Goal: Information Seeking & Learning: Check status

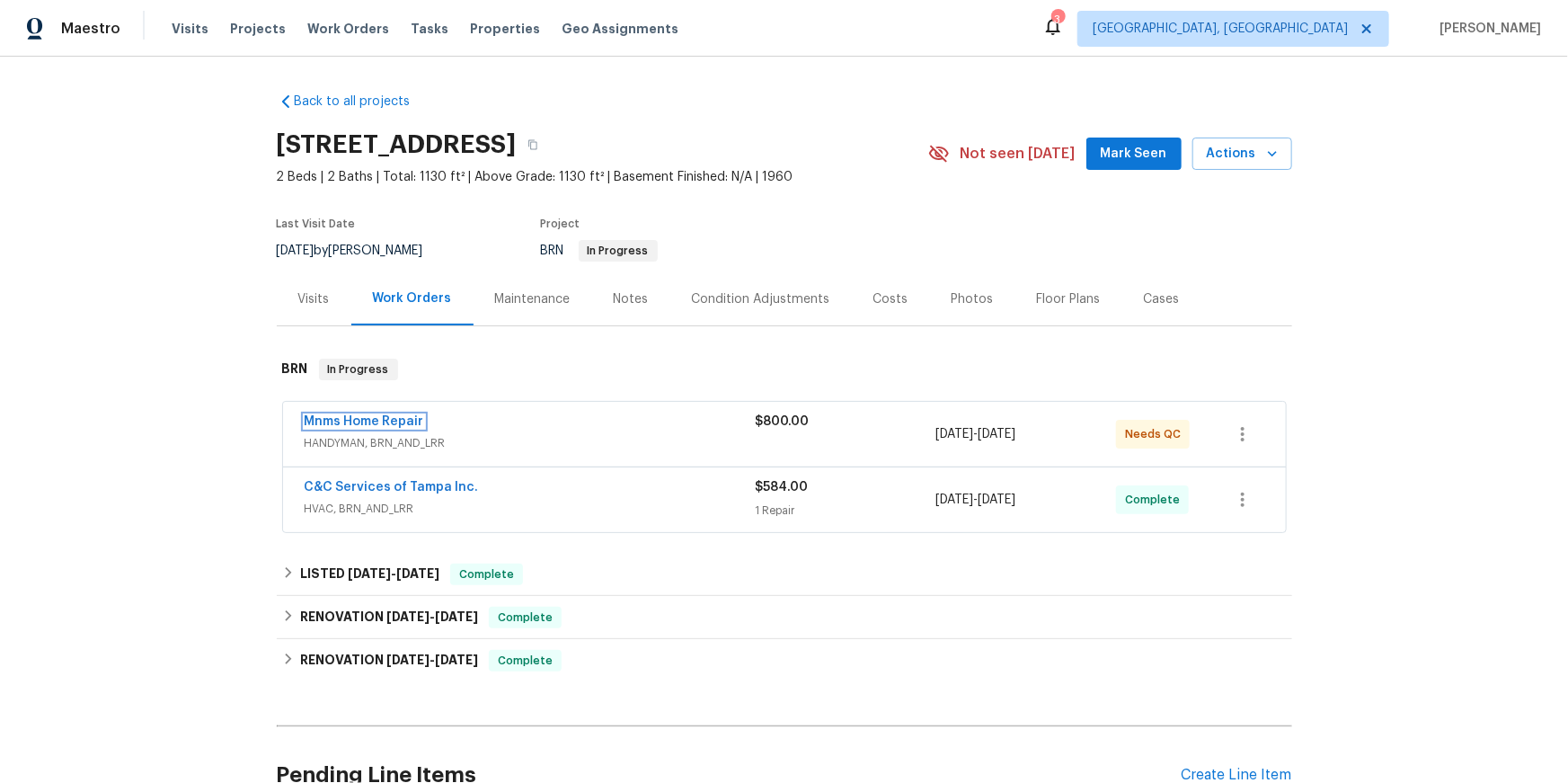
click at [407, 428] on link "Mnms Home Repair" at bounding box center [364, 421] width 119 height 13
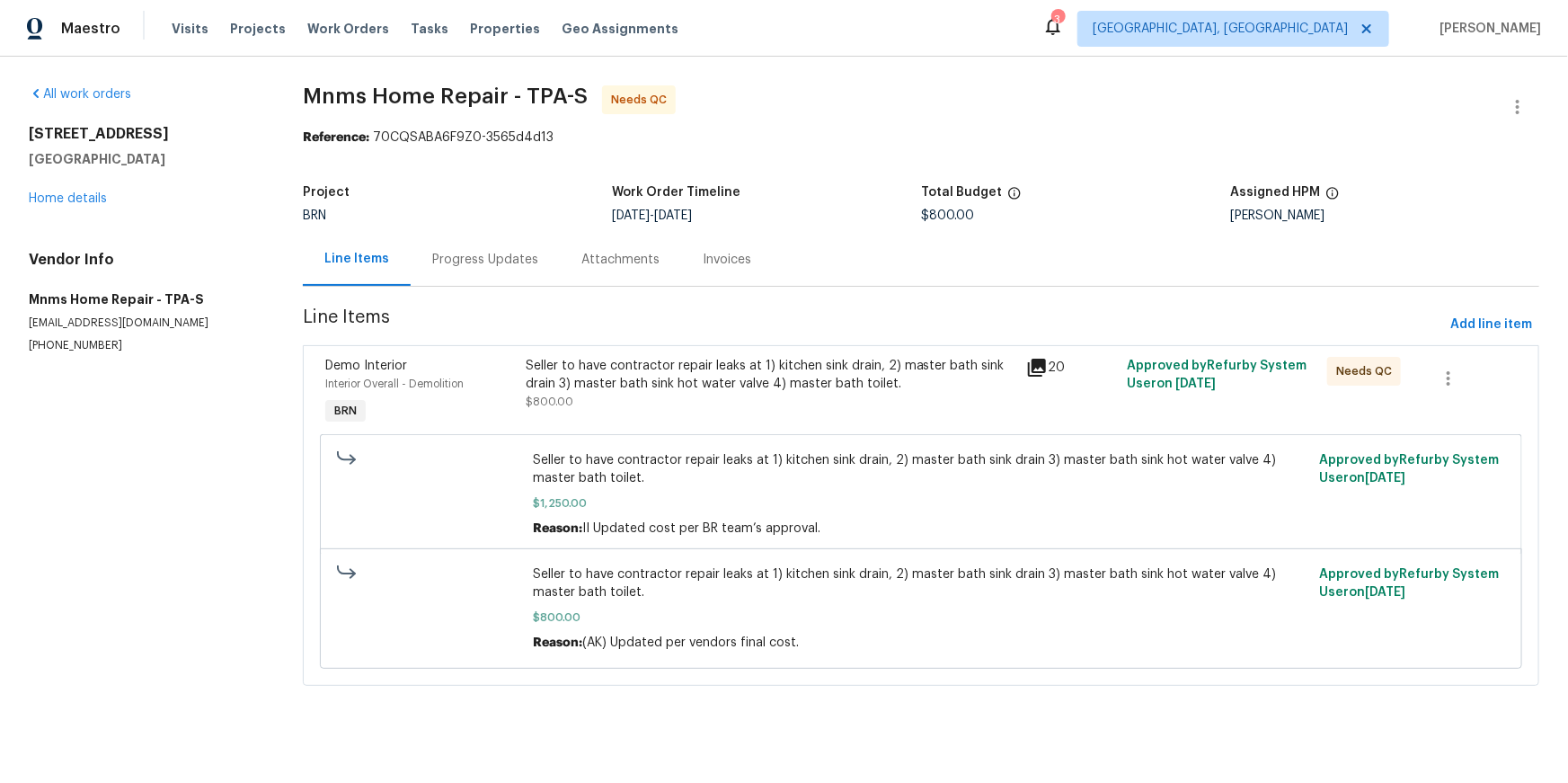
click at [516, 281] on div "Progress Updates" at bounding box center [485, 259] width 149 height 53
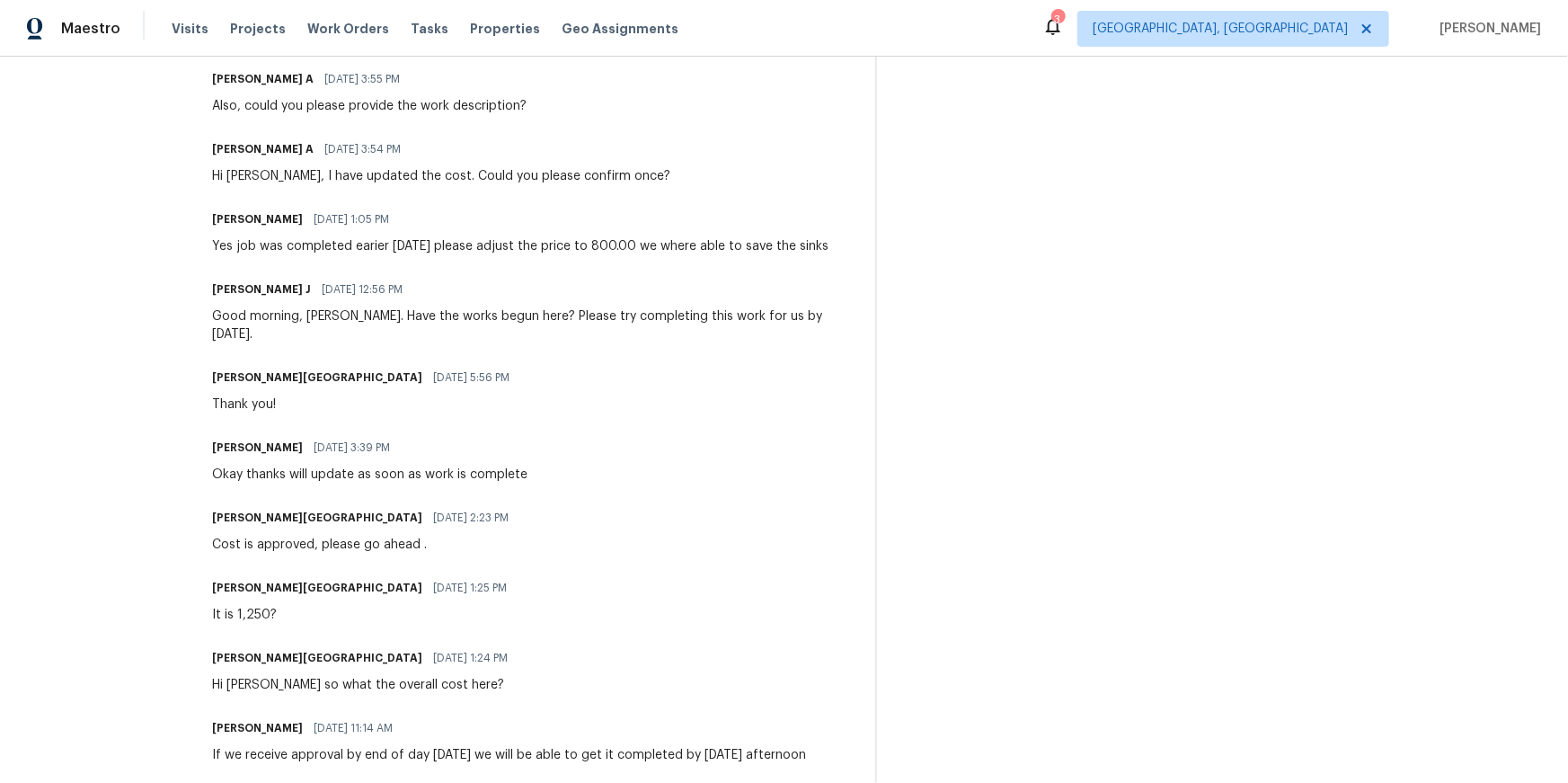
scroll to position [624, 0]
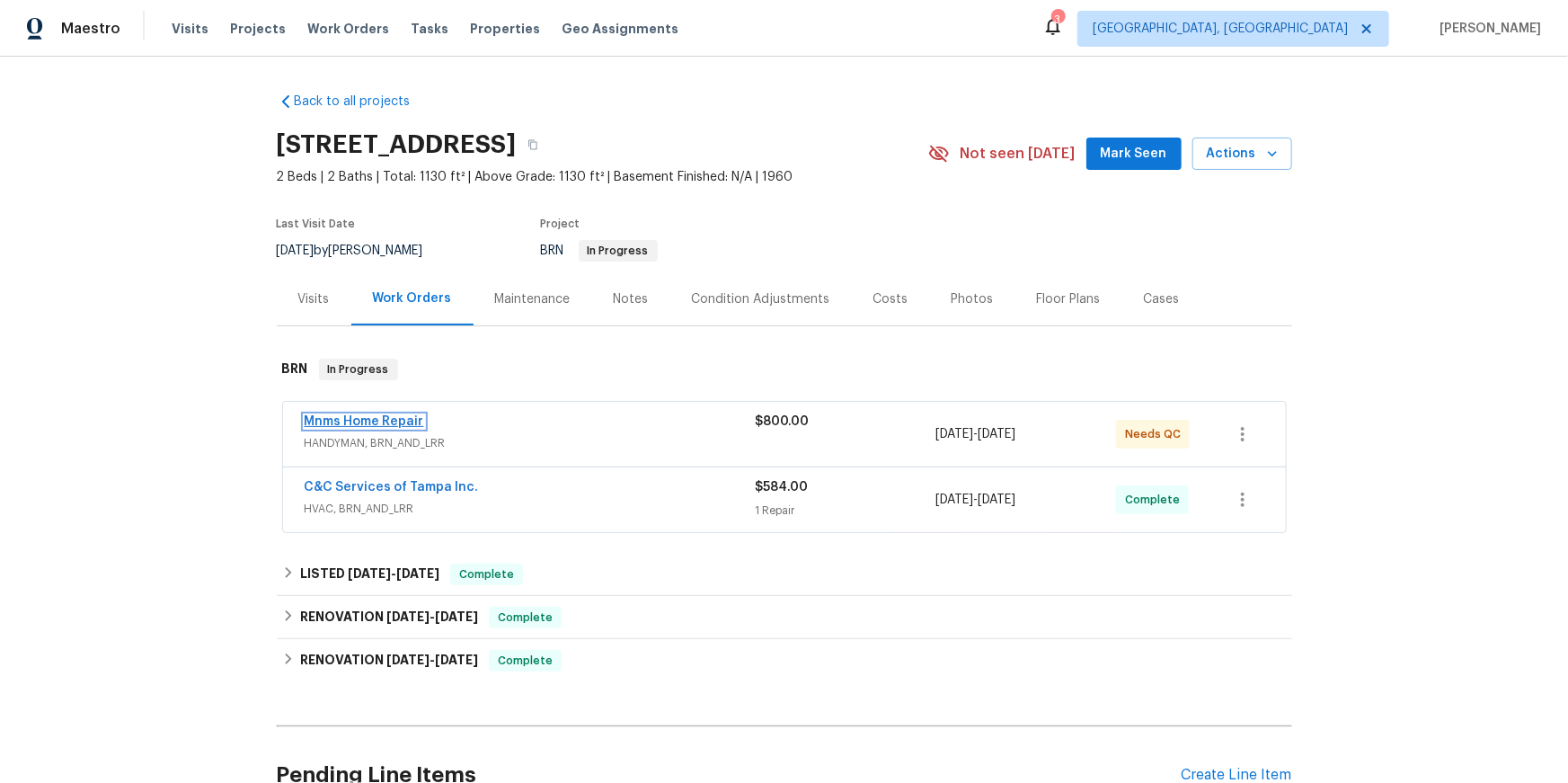
click at [336, 428] on link "Mnms Home Repair" at bounding box center [364, 421] width 119 height 13
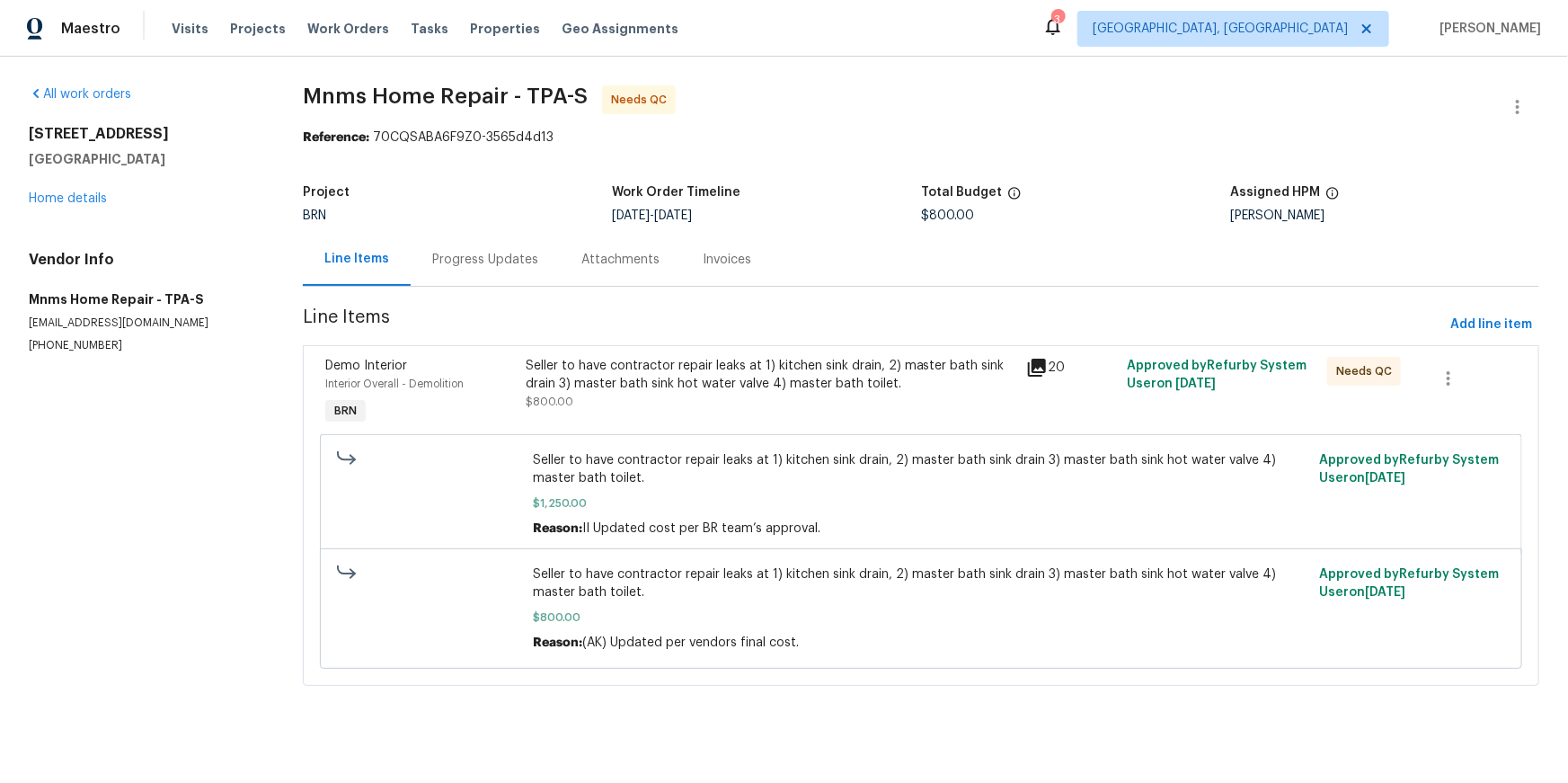
click at [726, 286] on div "Invoices" at bounding box center [727, 259] width 92 height 53
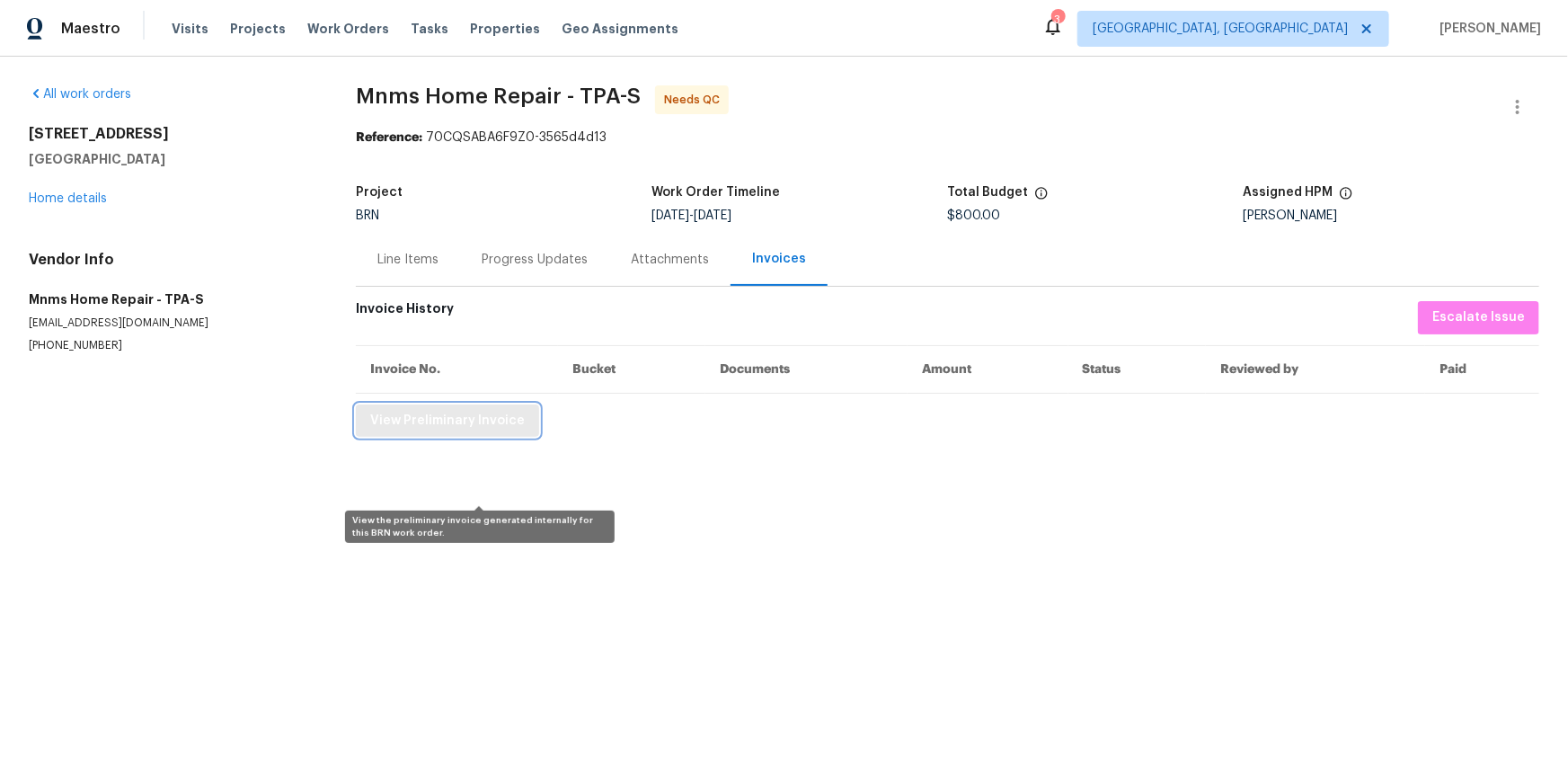
click at [520, 433] on span "View Preliminary Invoice" at bounding box center [447, 421] width 155 height 23
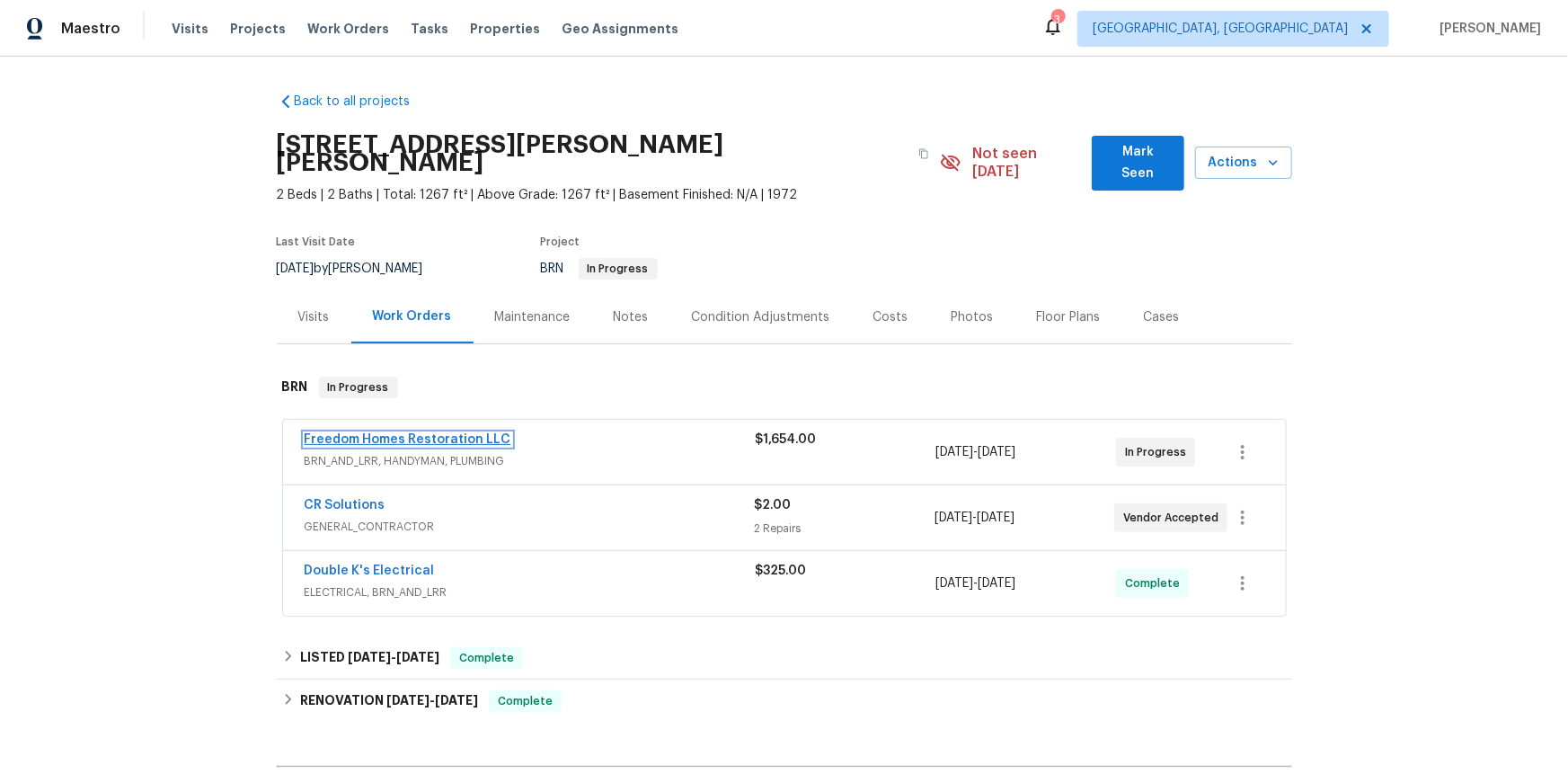
click at [487, 445] on link "Freedom Homes Restoration LLC" at bounding box center [407, 439] width 207 height 13
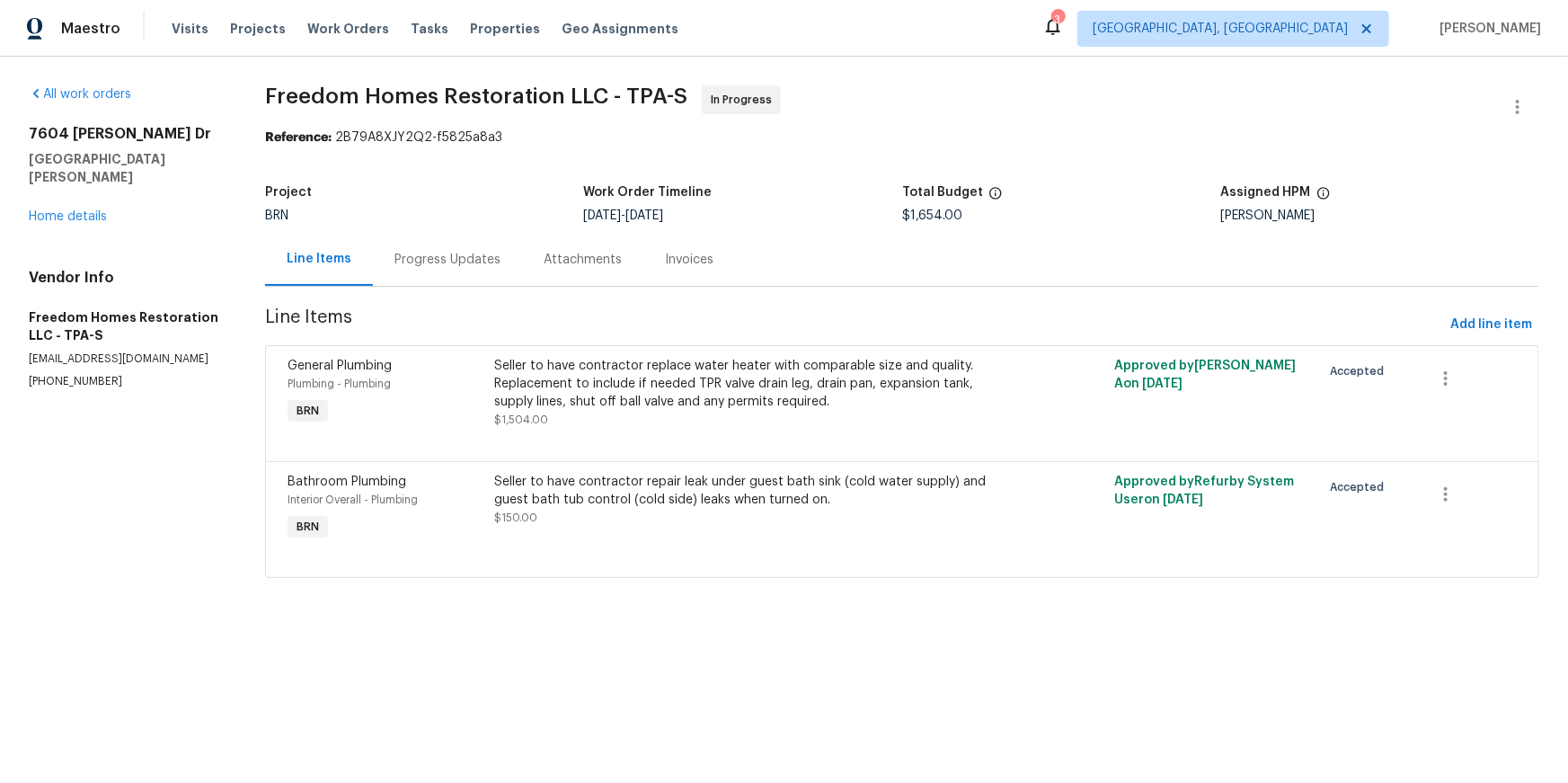
click at [467, 269] on div "Progress Updates" at bounding box center [447, 259] width 106 height 18
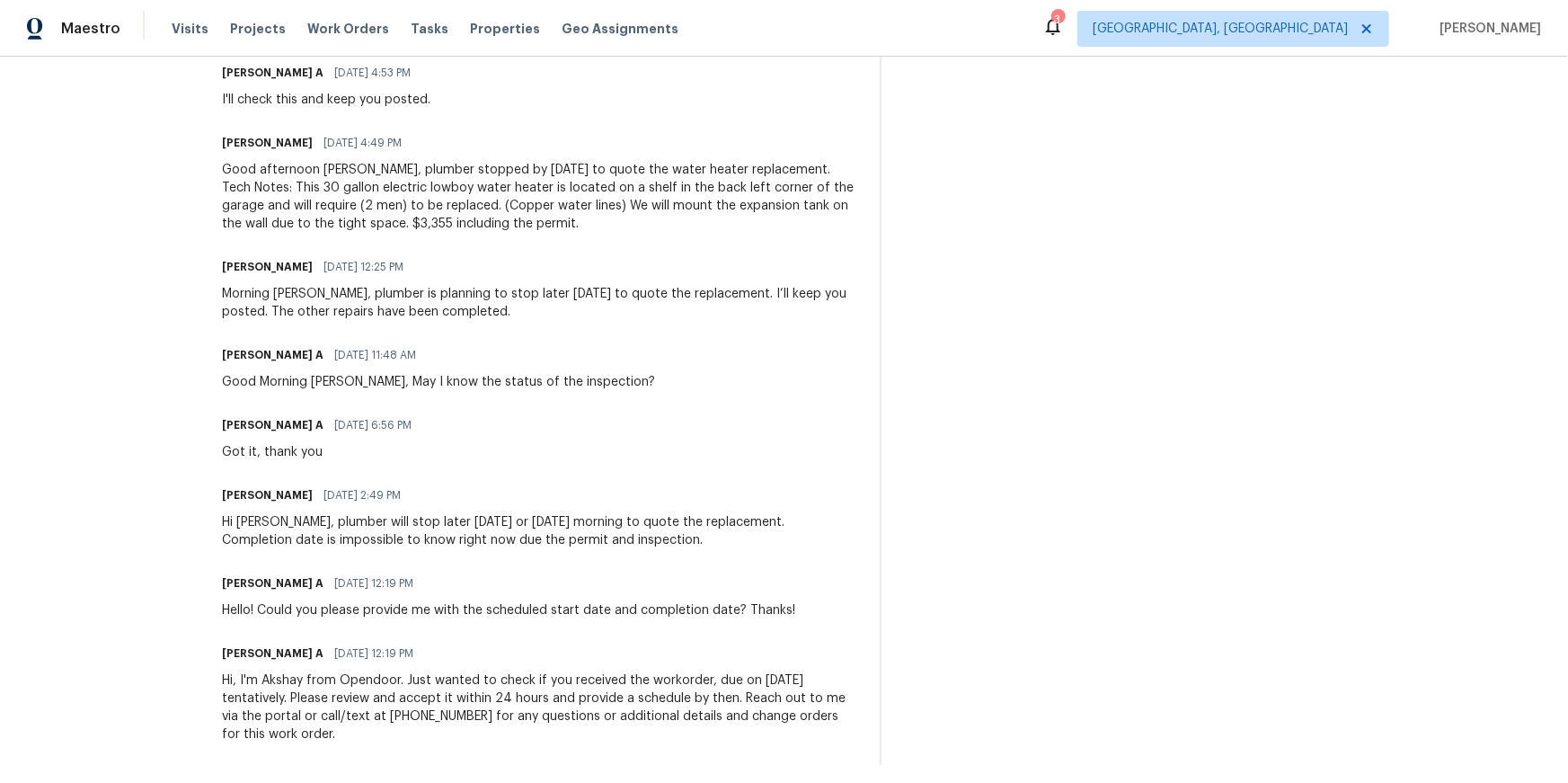
scroll to position [1251, 0]
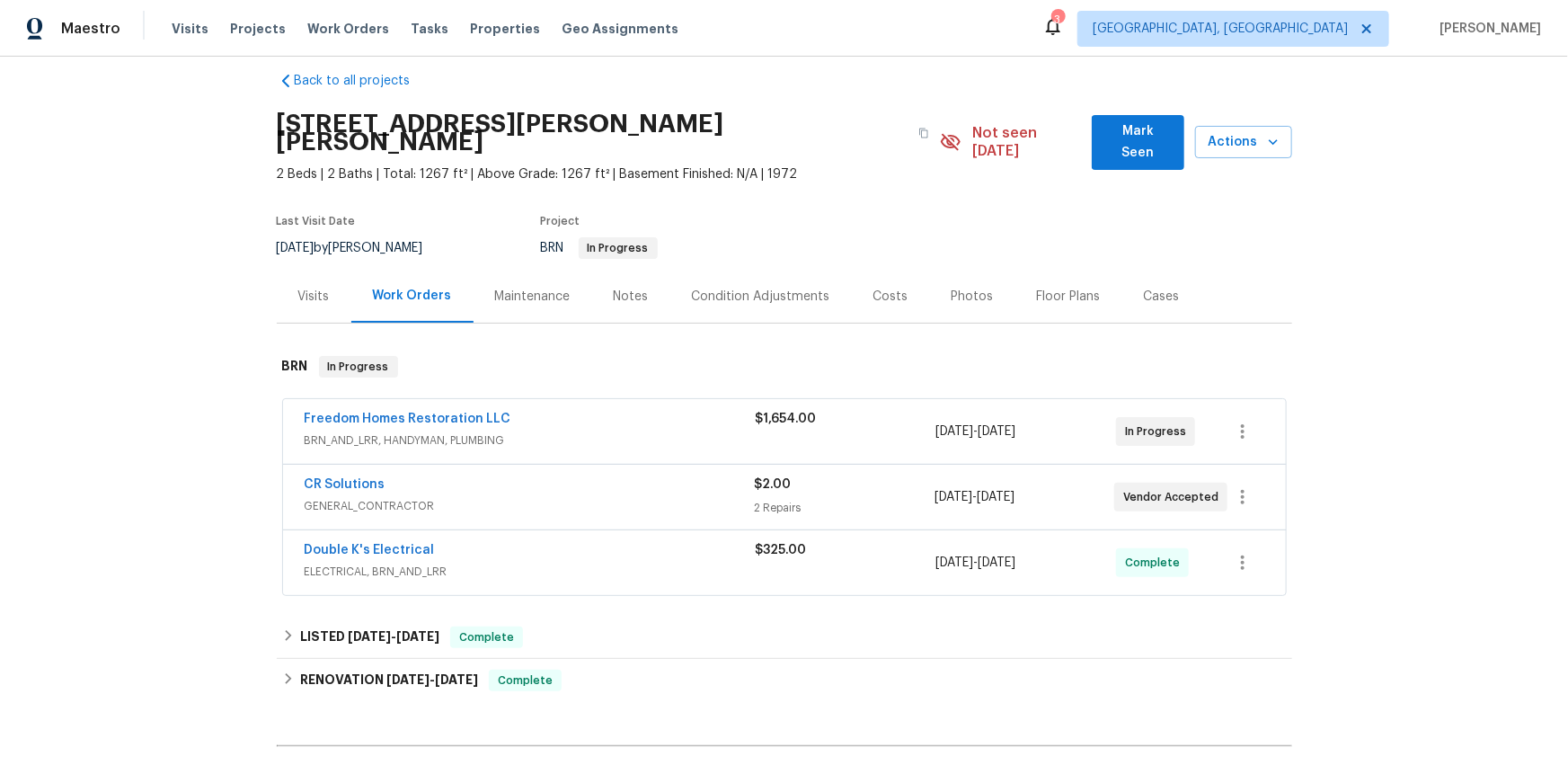
scroll to position [25, 0]
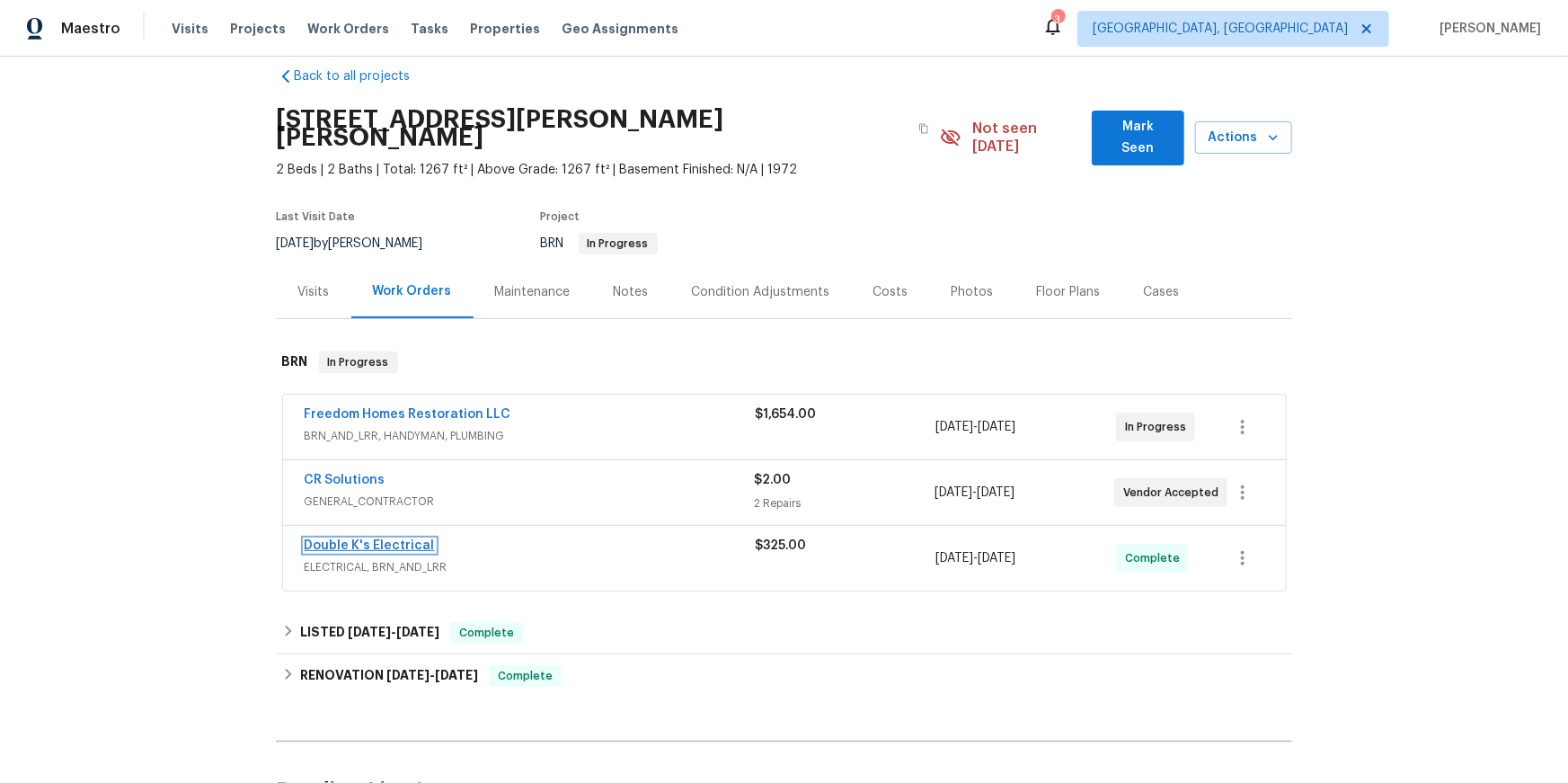
click at [435, 552] on link "Double K's Electrical" at bounding box center [369, 545] width 130 height 13
